Goal: Information Seeking & Learning: Learn about a topic

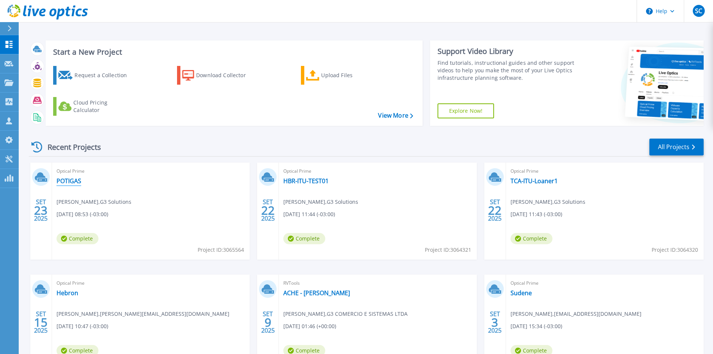
click at [74, 184] on link "POTIGAS" at bounding box center [68, 180] width 25 height 7
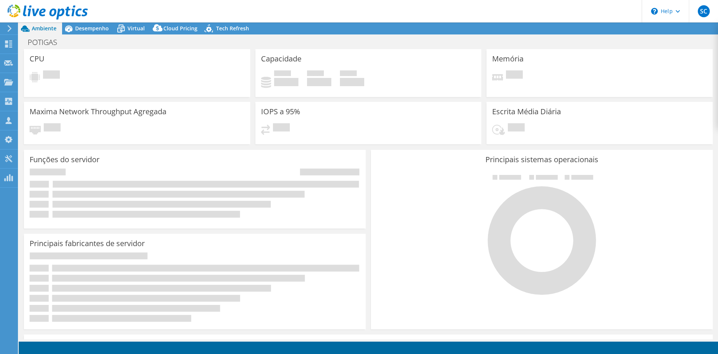
select select "USD"
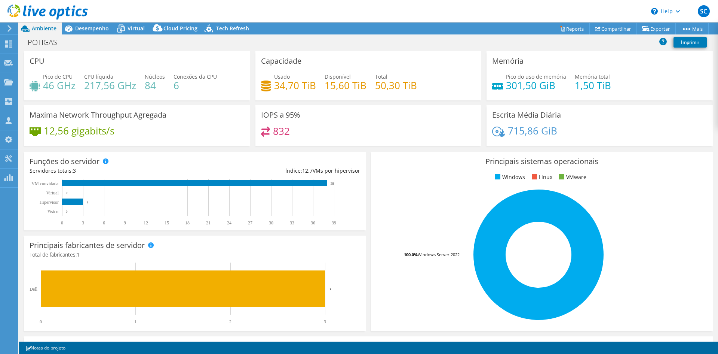
click at [183, 9] on header "SC Parceiro de Canal Sheuton Claudino [EMAIL_ADDRESS][DOMAIN_NAME] G3 COMERCIO …" at bounding box center [359, 11] width 718 height 22
click at [96, 28] on span "Desempenho" at bounding box center [92, 28] width 34 height 7
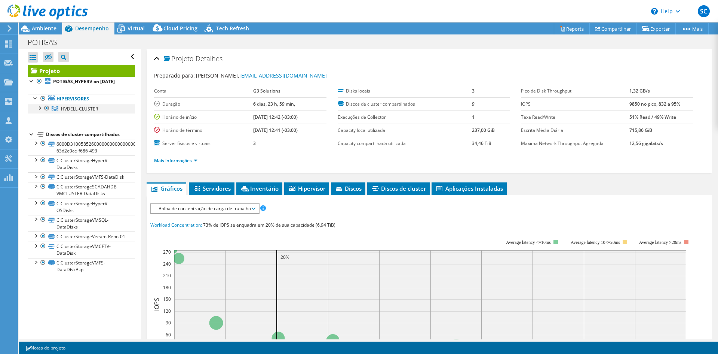
click at [40, 111] on div at bounding box center [39, 107] width 7 height 7
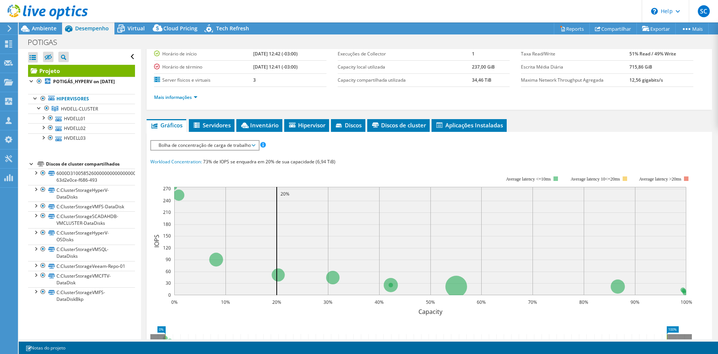
scroll to position [64, 0]
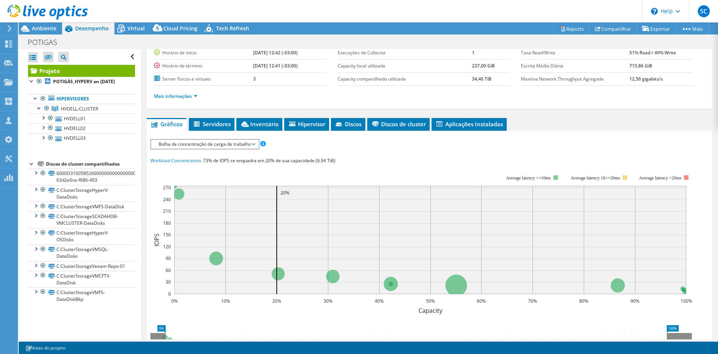
click at [235, 147] on span "Bolha de concentração de carga de trabalho" at bounding box center [205, 144] width 100 height 9
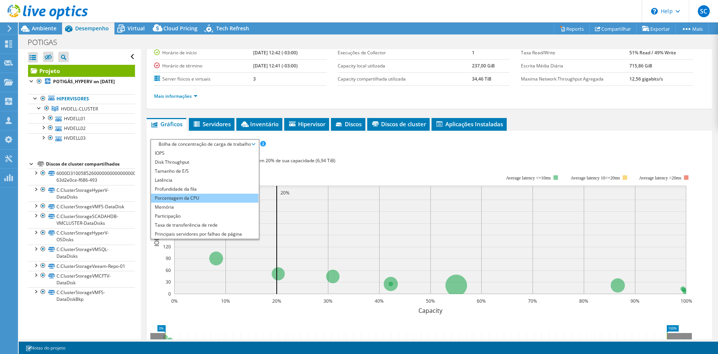
click at [190, 198] on li "Porcentagem da CPU" at bounding box center [204, 197] width 107 height 9
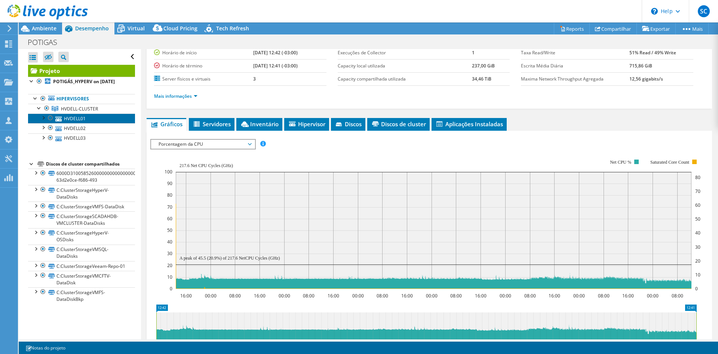
click at [79, 123] on link "HVDELL01" at bounding box center [81, 118] width 107 height 10
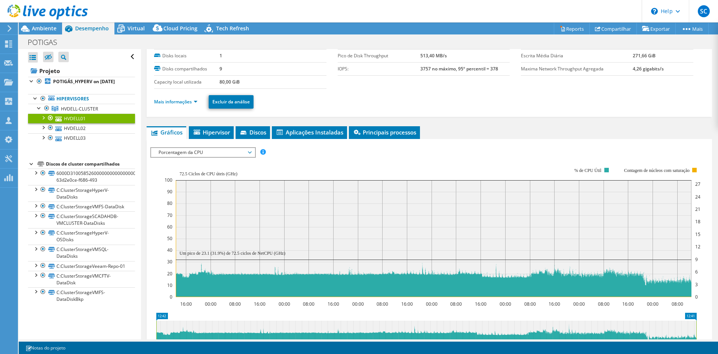
scroll to position [0, 0]
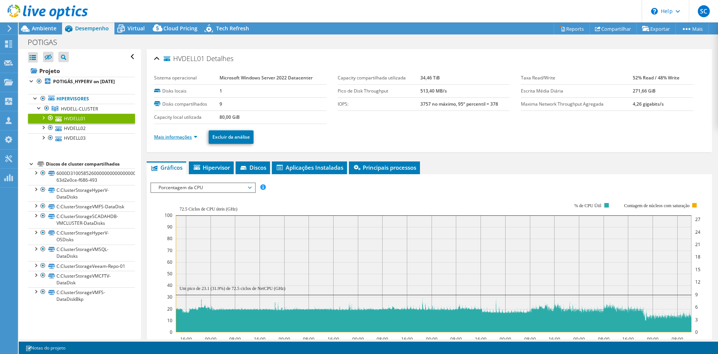
click at [193, 137] on link "Mais informações" at bounding box center [175, 137] width 43 height 6
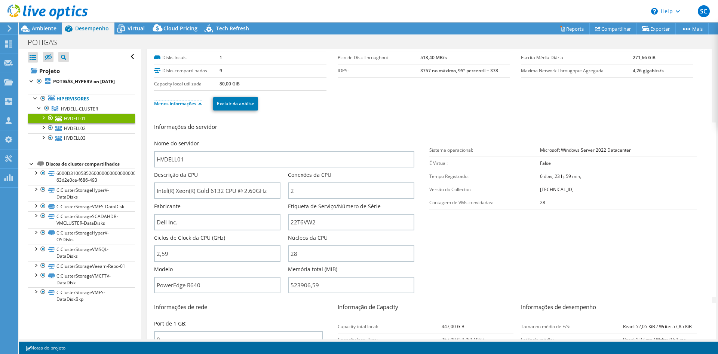
scroll to position [34, 0]
drag, startPoint x: 199, startPoint y: 191, endPoint x: 224, endPoint y: 192, distance: 24.7
click at [224, 192] on input "Intel(R) Xeon(R) Gold 6132 CPU @ 2.60GHz" at bounding box center [217, 190] width 126 height 16
